Goal: Navigation & Orientation: Find specific page/section

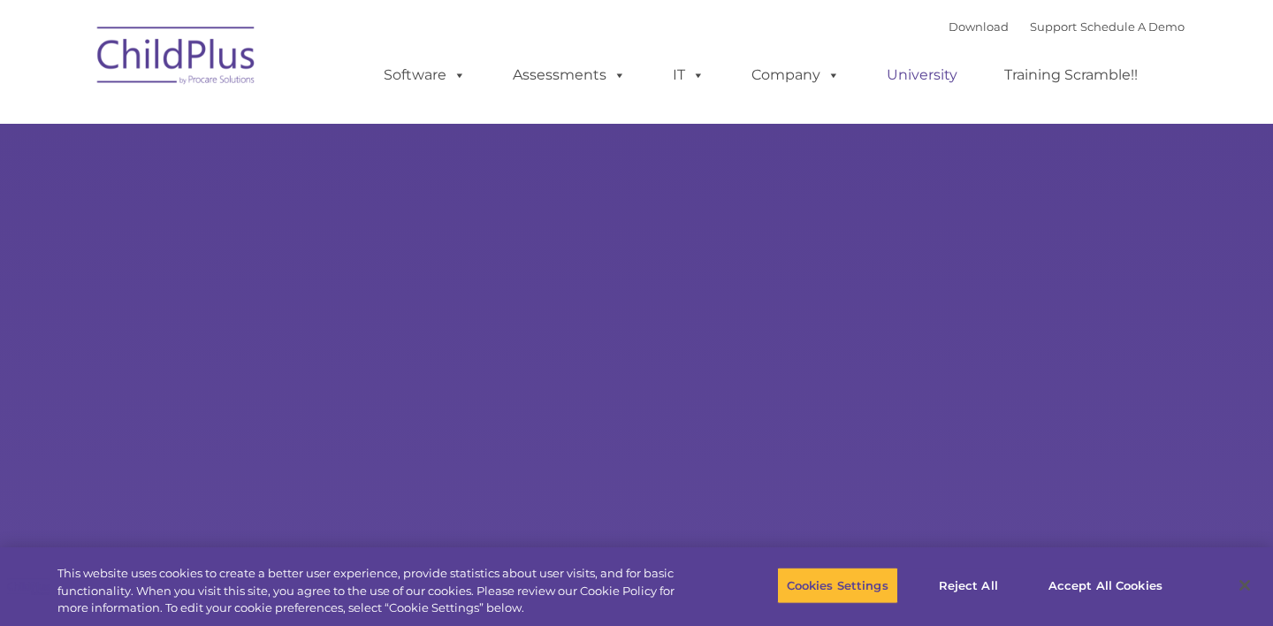
select select "MEDIUM"
click at [1086, 575] on button "Accept All Cookies" at bounding box center [1105, 585] width 133 height 37
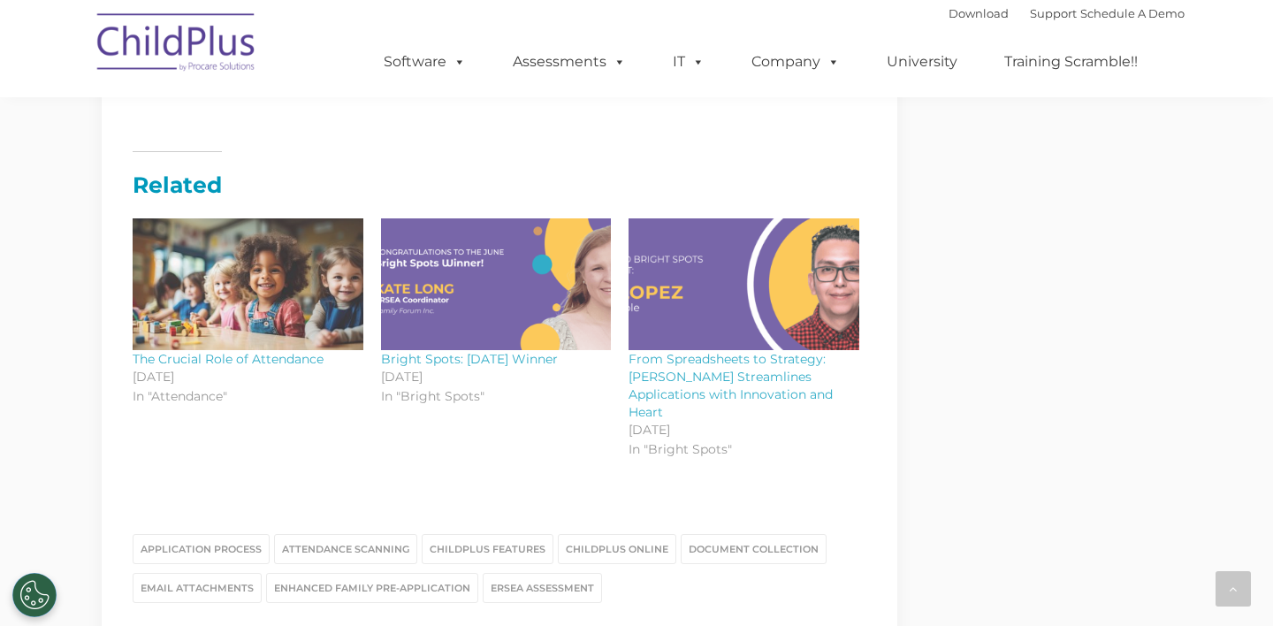
scroll to position [2660, 0]
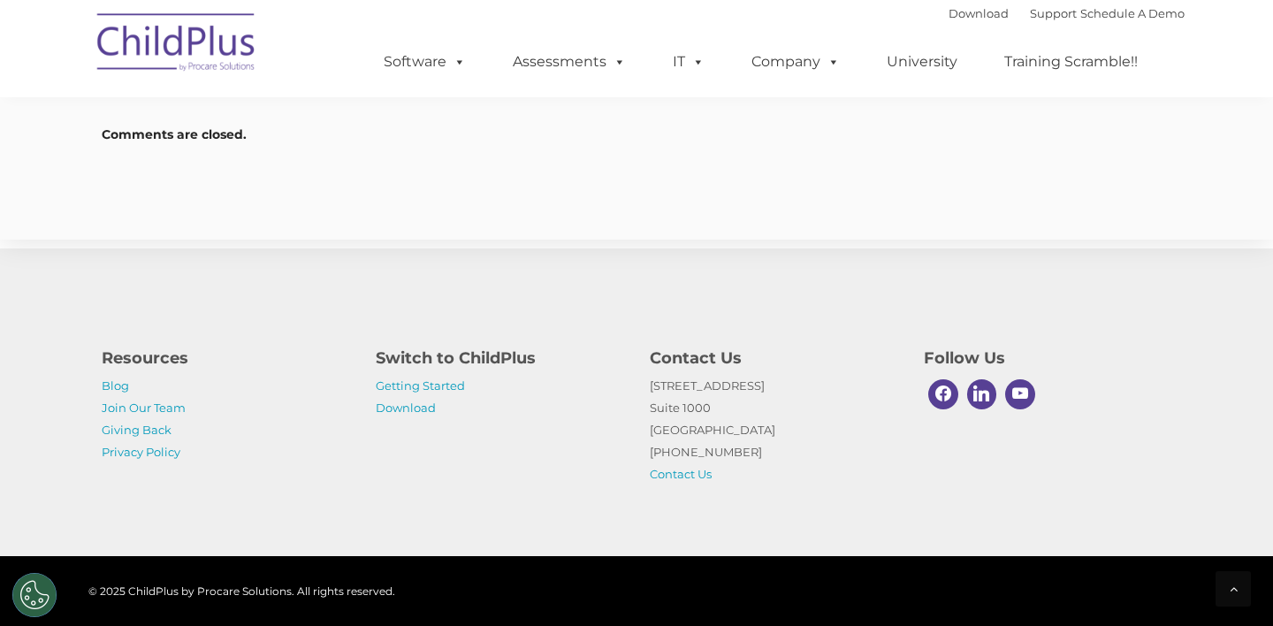
click at [258, 66] on img at bounding box center [176, 45] width 177 height 88
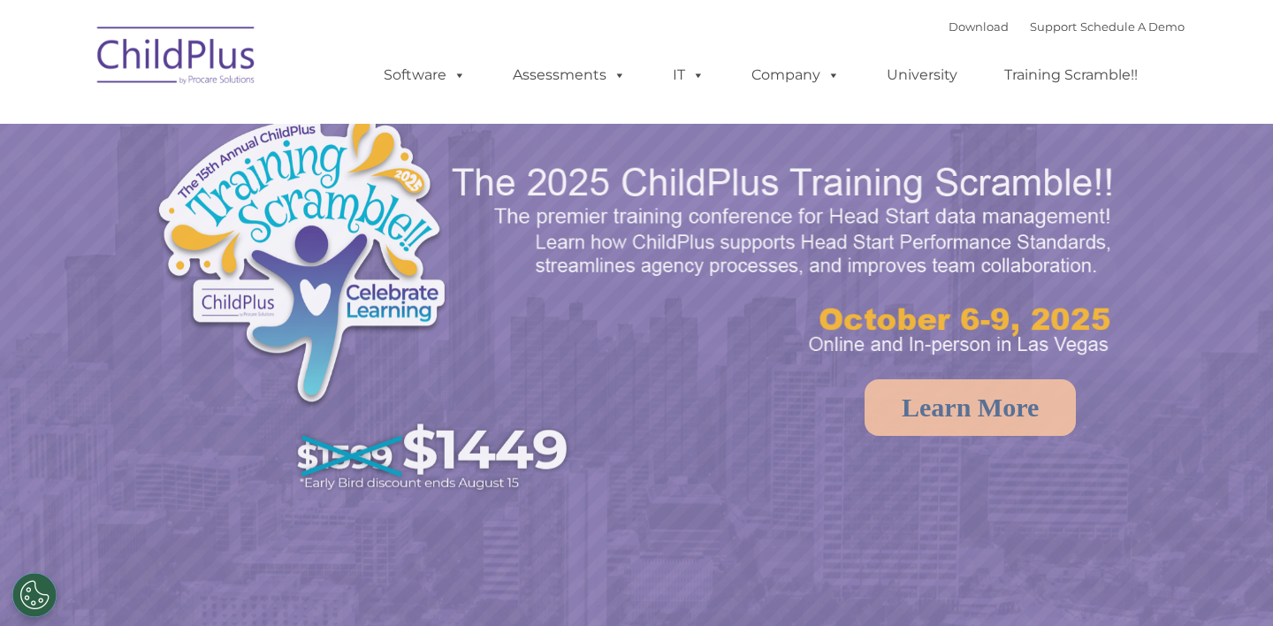
select select "MEDIUM"
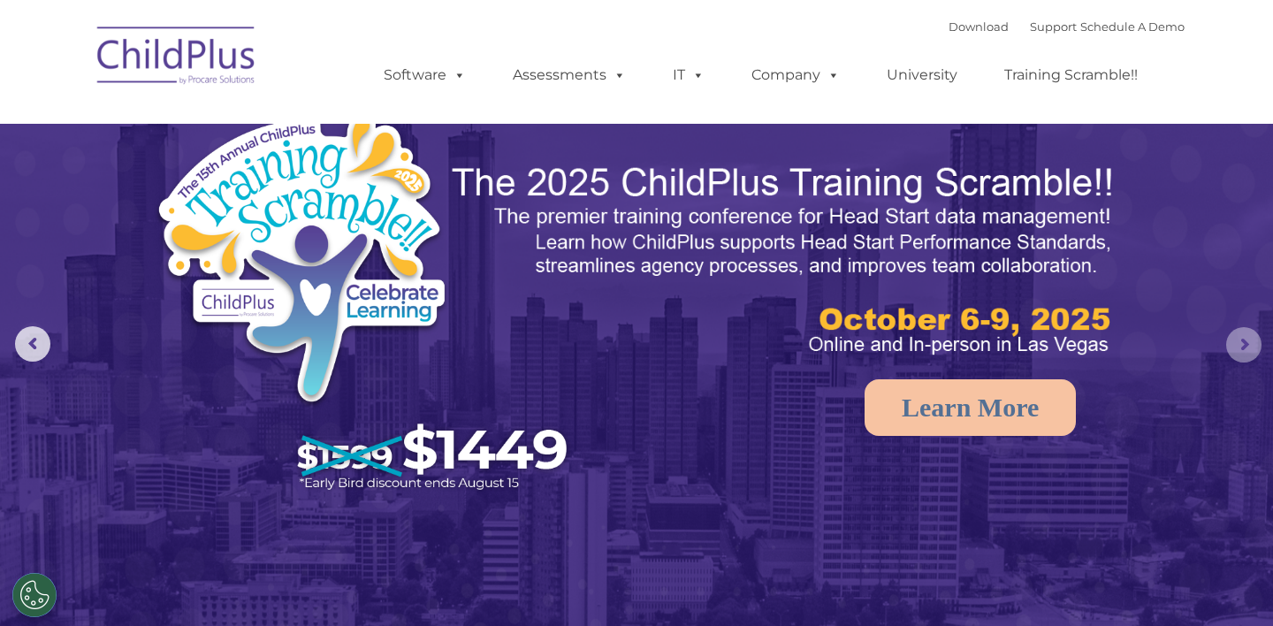
click at [1242, 336] on rs-arrow at bounding box center [1243, 344] width 35 height 35
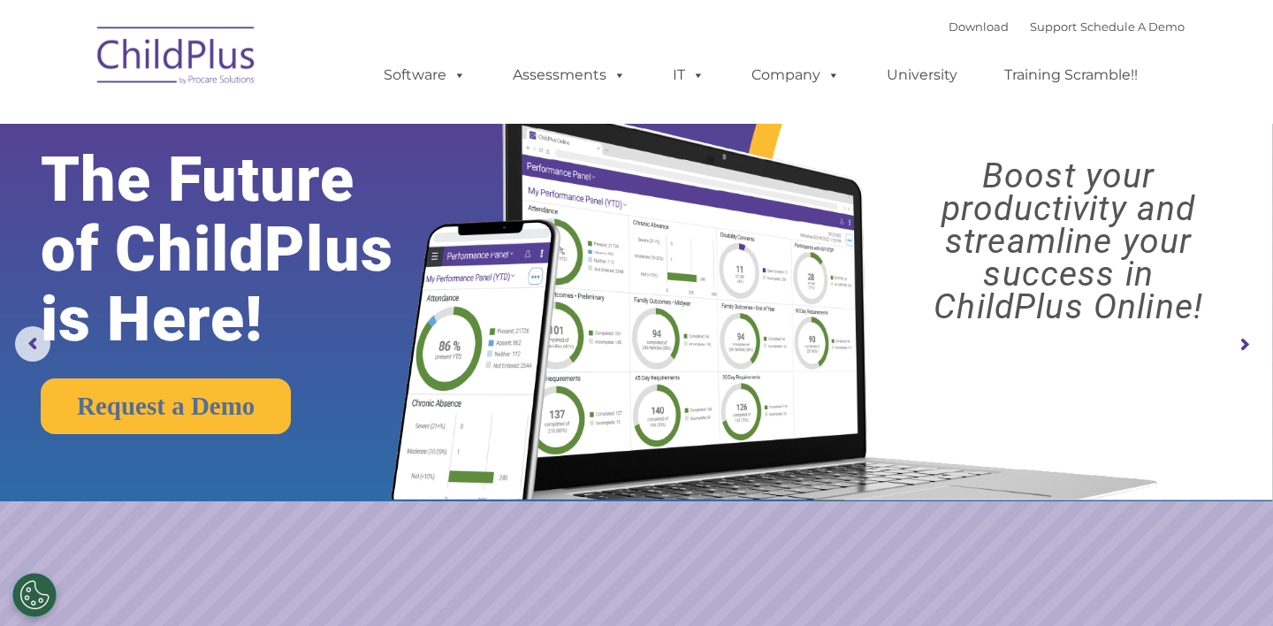
click at [1242, 336] on rs-arrow at bounding box center [1243, 344] width 35 height 35
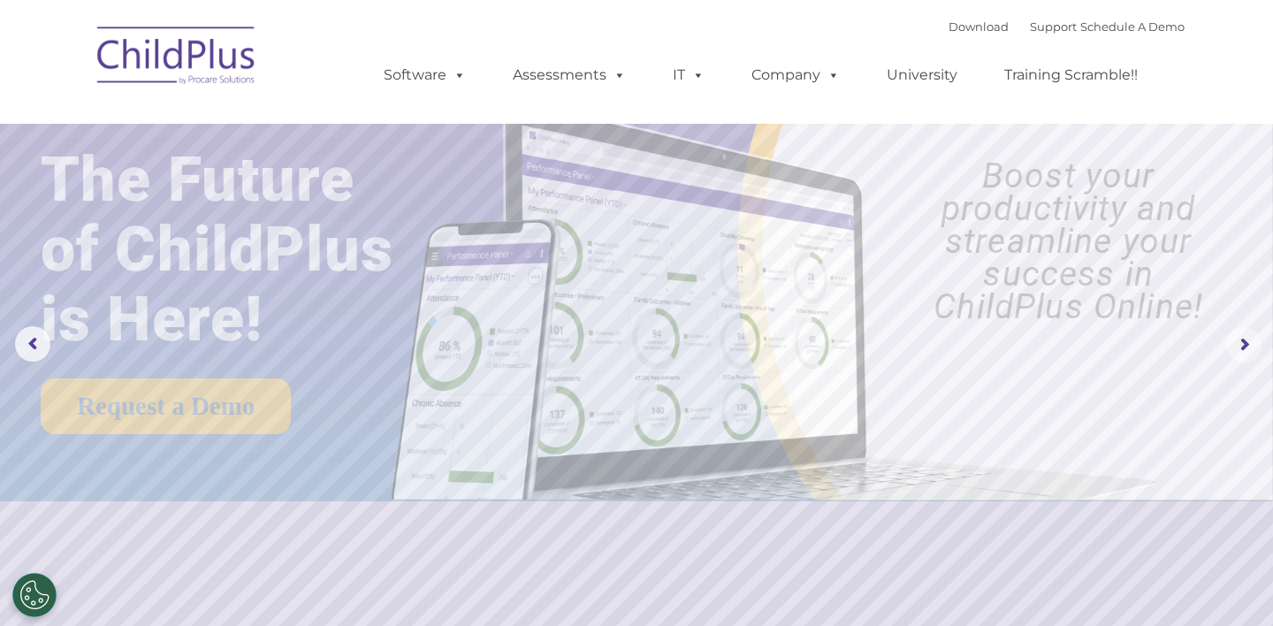
click at [1246, 340] on rs-arrow at bounding box center [1243, 344] width 35 height 35
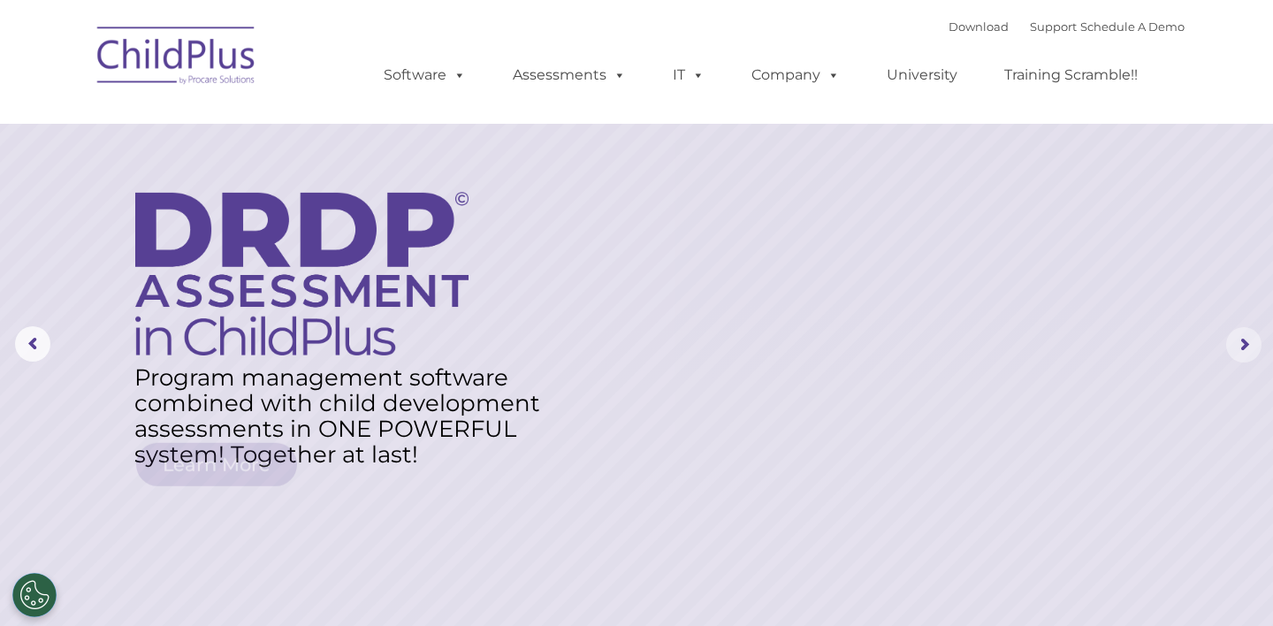
click at [1246, 340] on rs-arrow at bounding box center [1243, 344] width 35 height 35
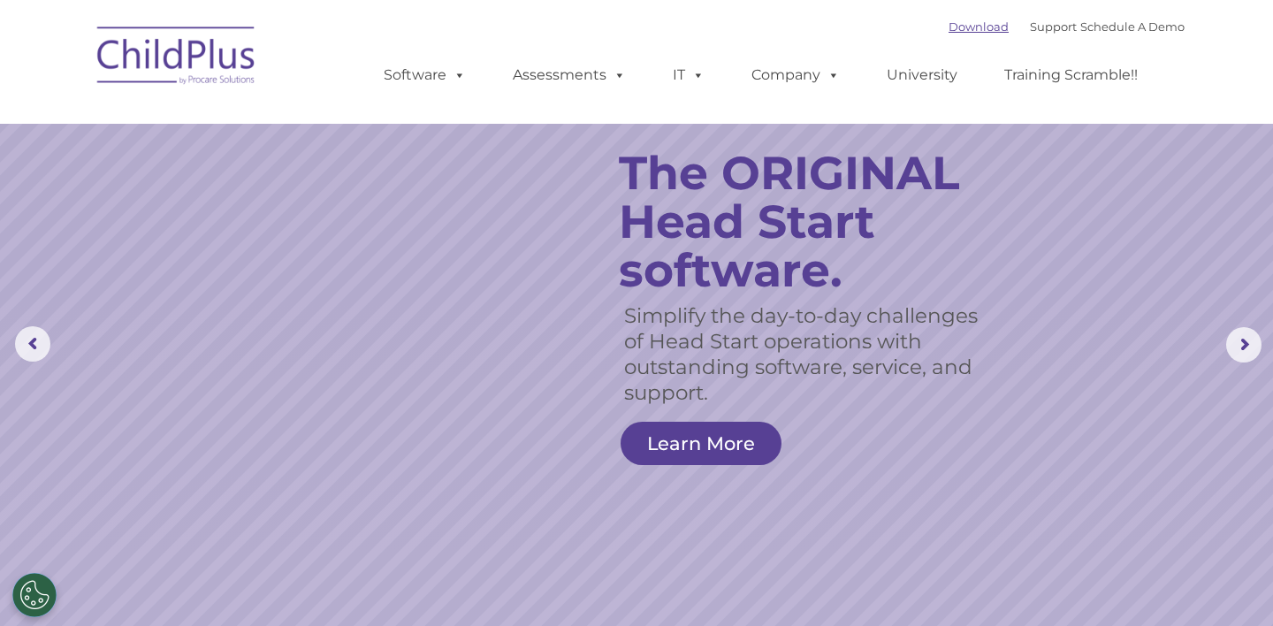
click at [976, 29] on link "Download" at bounding box center [979, 26] width 60 height 14
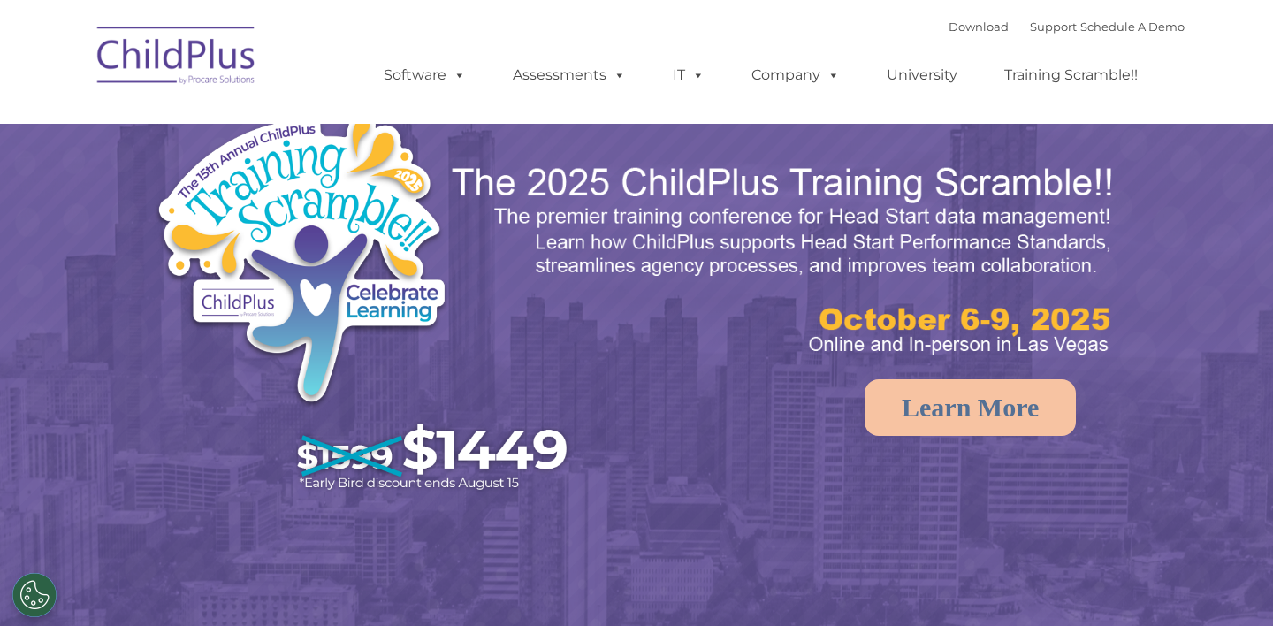
select select "MEDIUM"
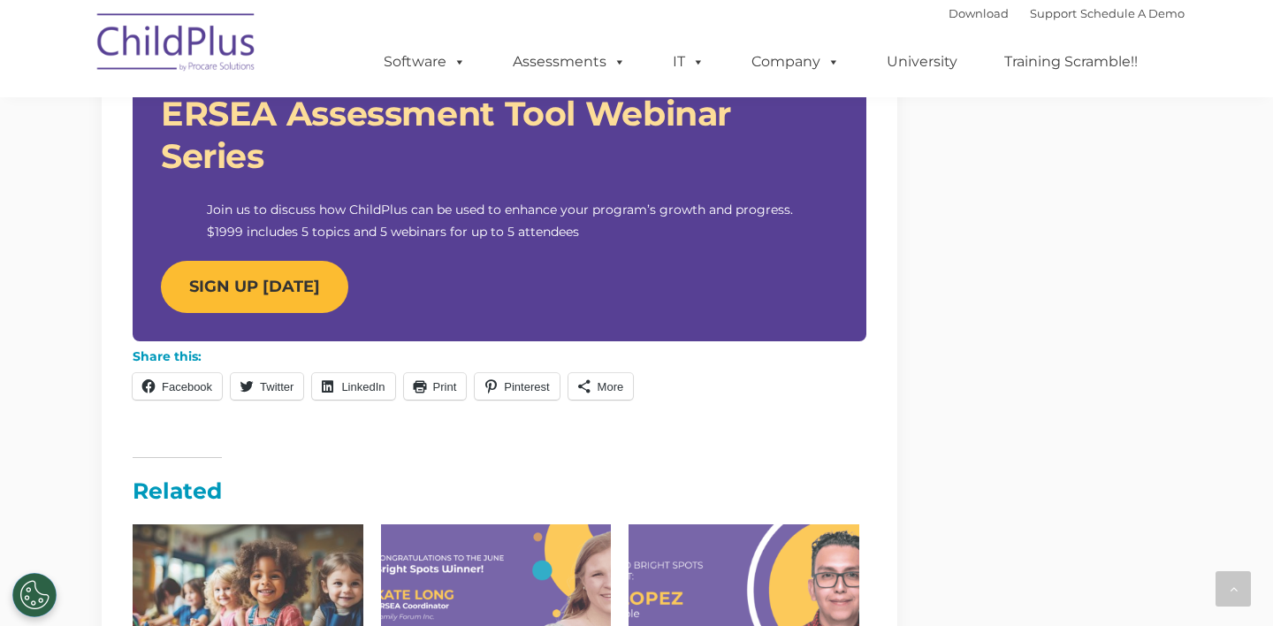
scroll to position [1787, 0]
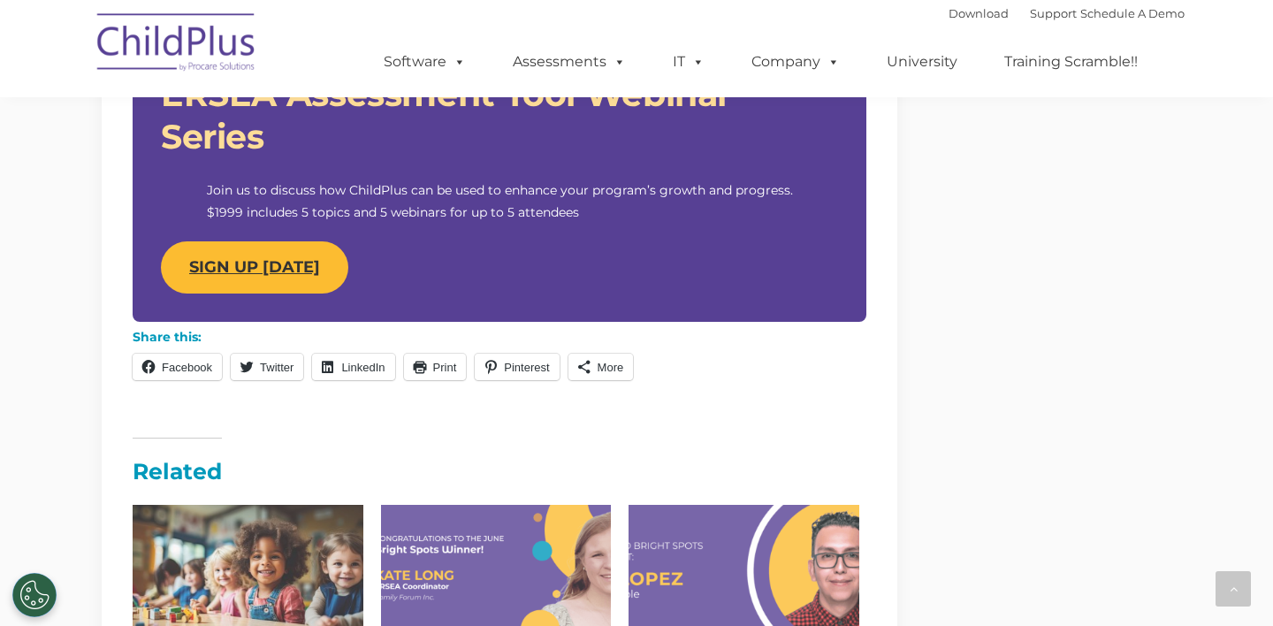
click at [313, 282] on link "SIGN UP [DATE]" at bounding box center [254, 267] width 187 height 52
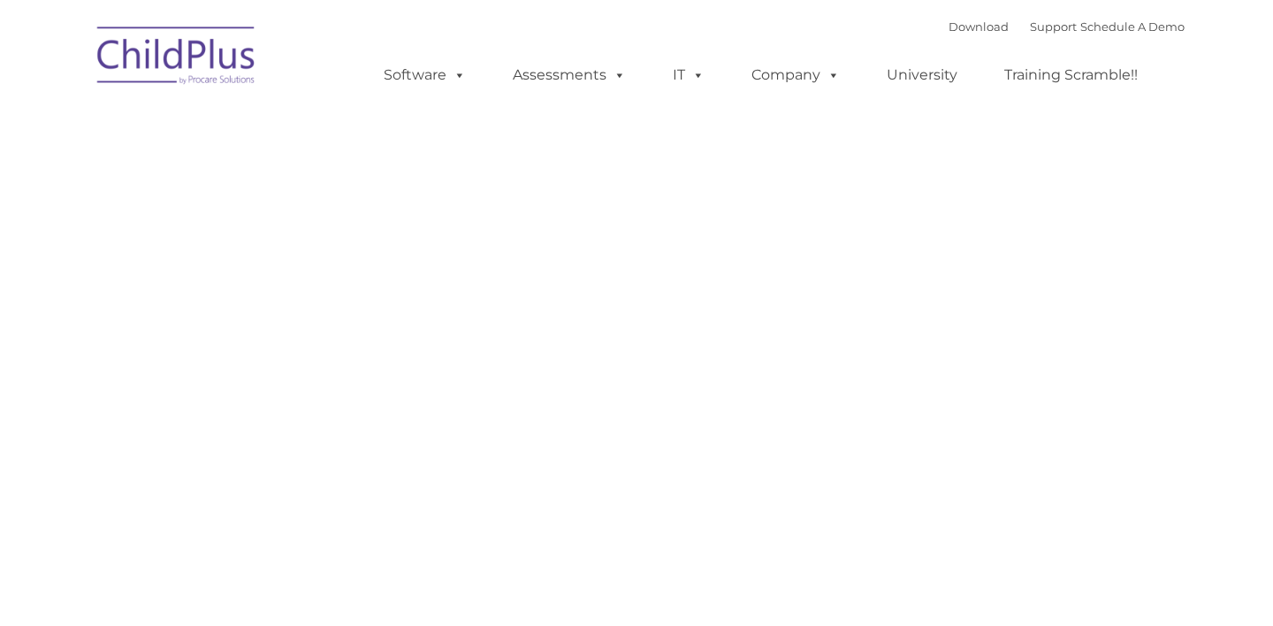
type input ""
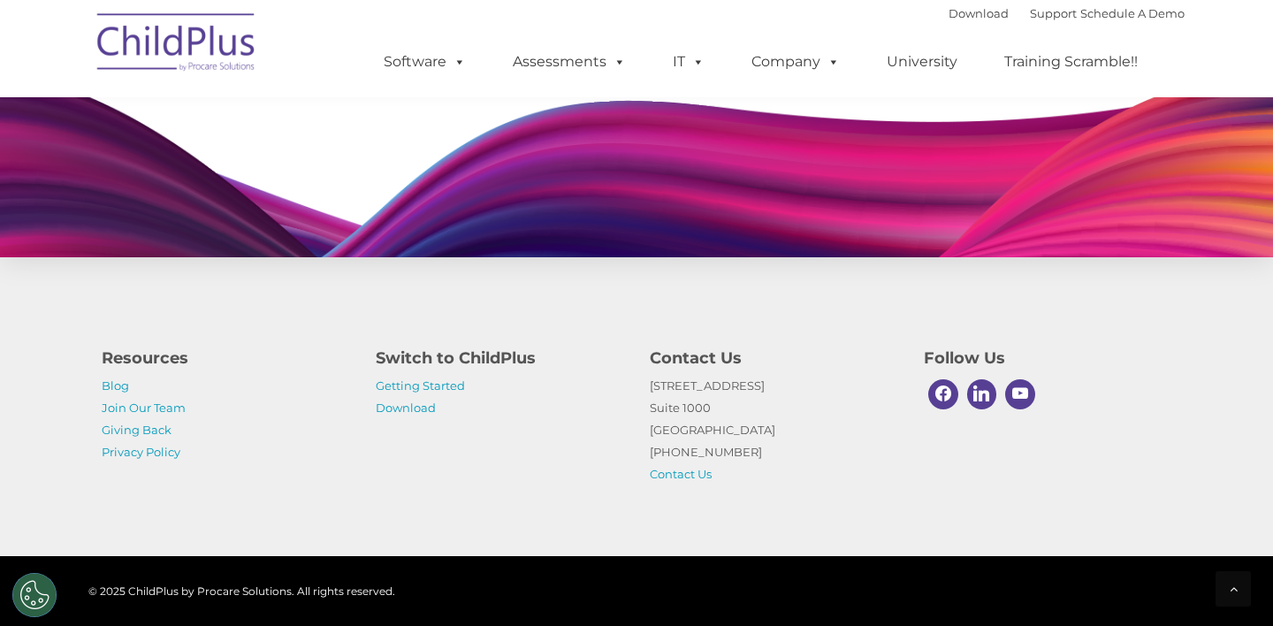
scroll to position [1703, 0]
